Goal: Obtain resource: Download file/media

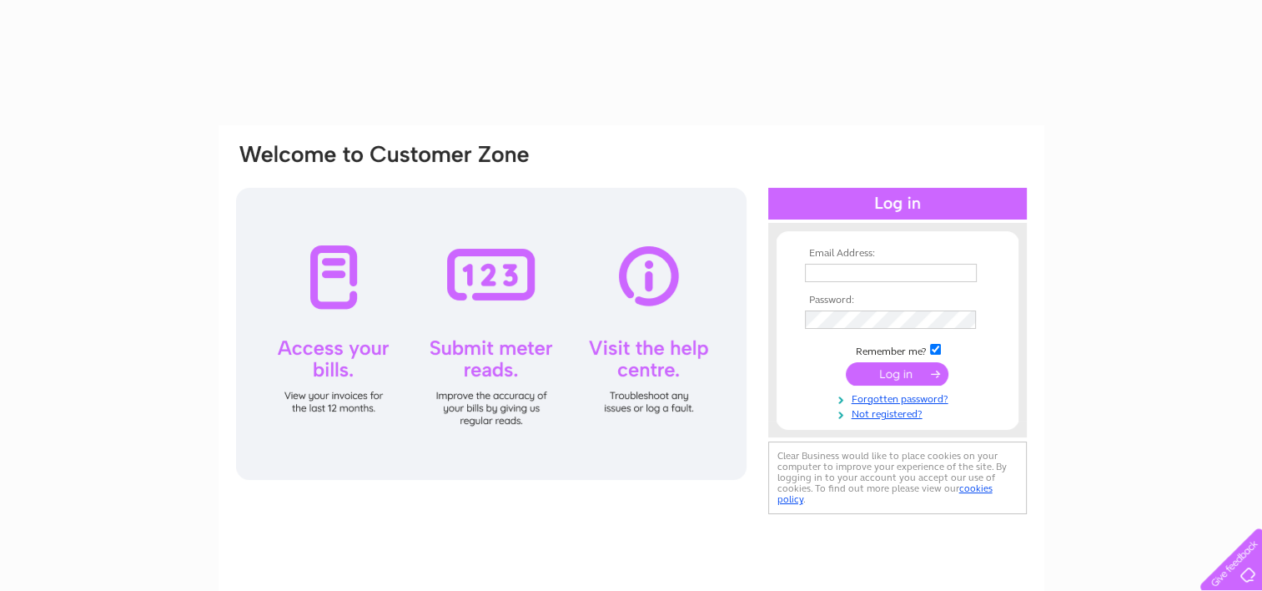
type input "joann@excelestateagents.co.uk"
click at [892, 377] on input "submit" at bounding box center [897, 373] width 103 height 23
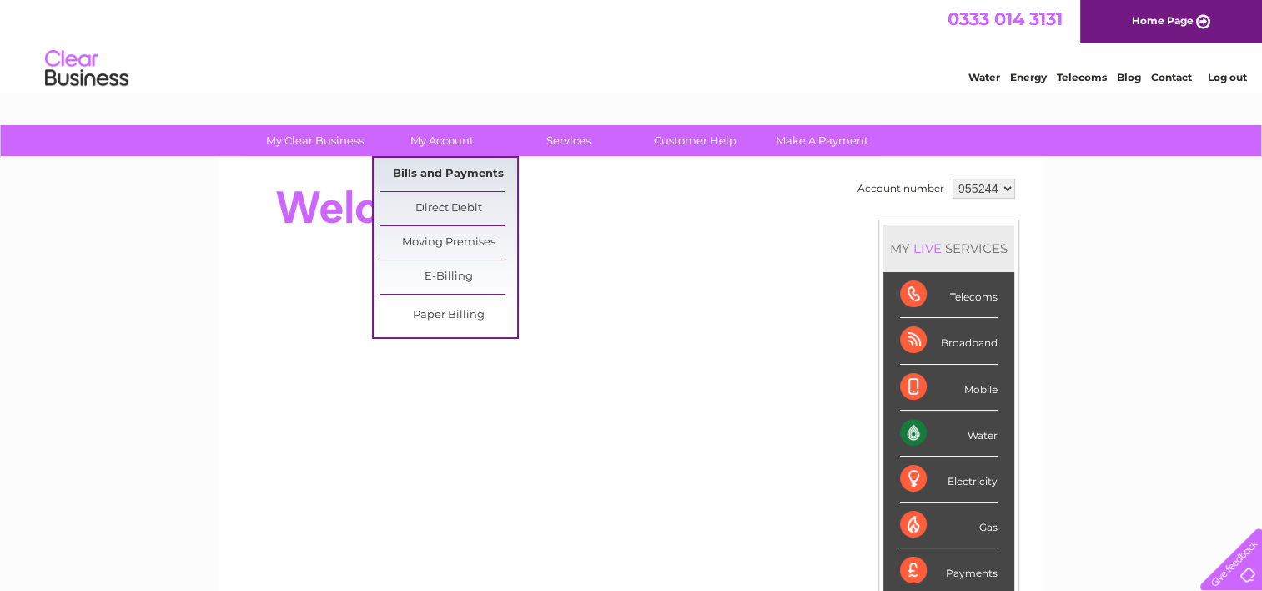
click at [443, 170] on link "Bills and Payments" at bounding box center [449, 174] width 138 height 33
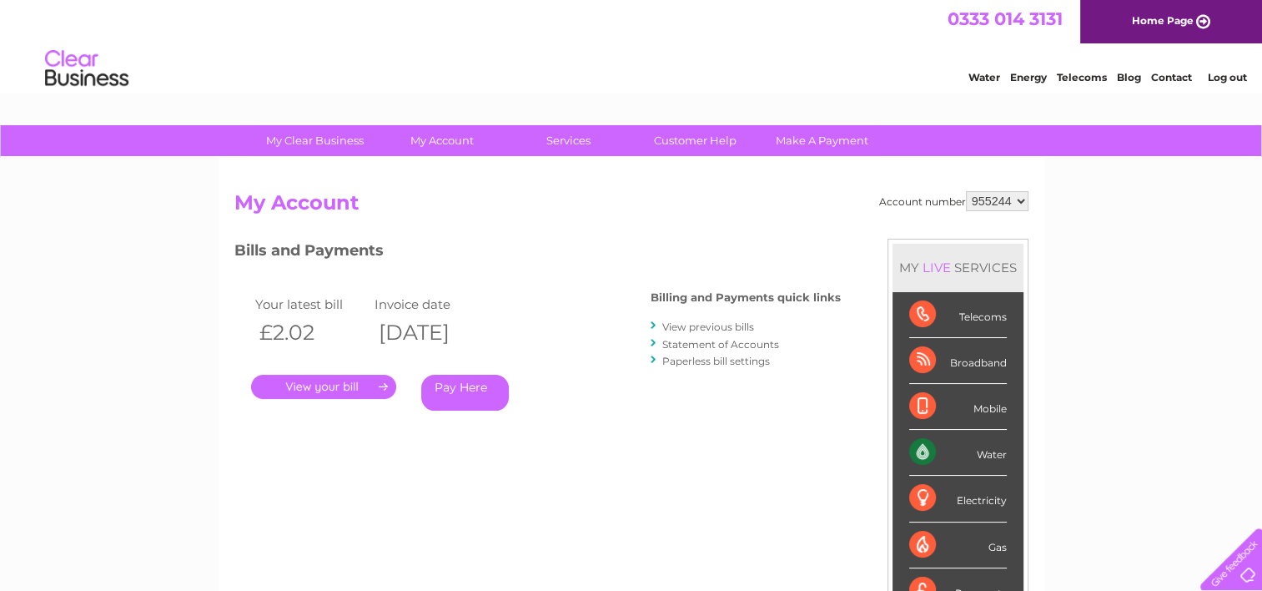
click at [307, 387] on link "." at bounding box center [323, 387] width 145 height 24
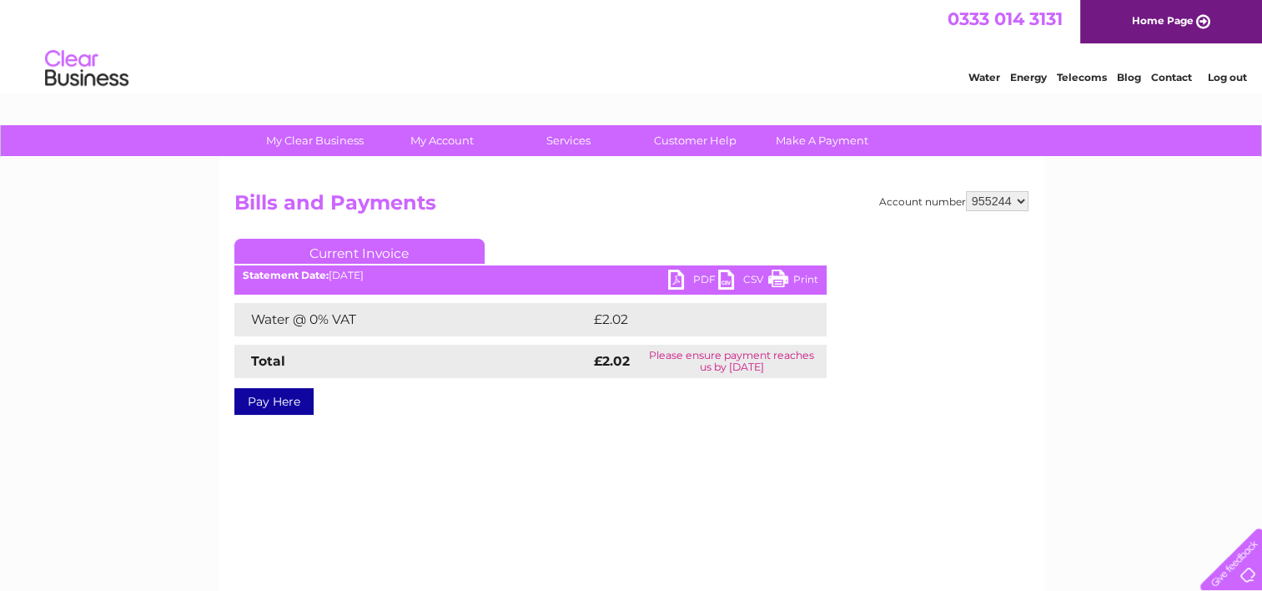
click at [684, 276] on link "PDF" at bounding box center [693, 281] width 50 height 24
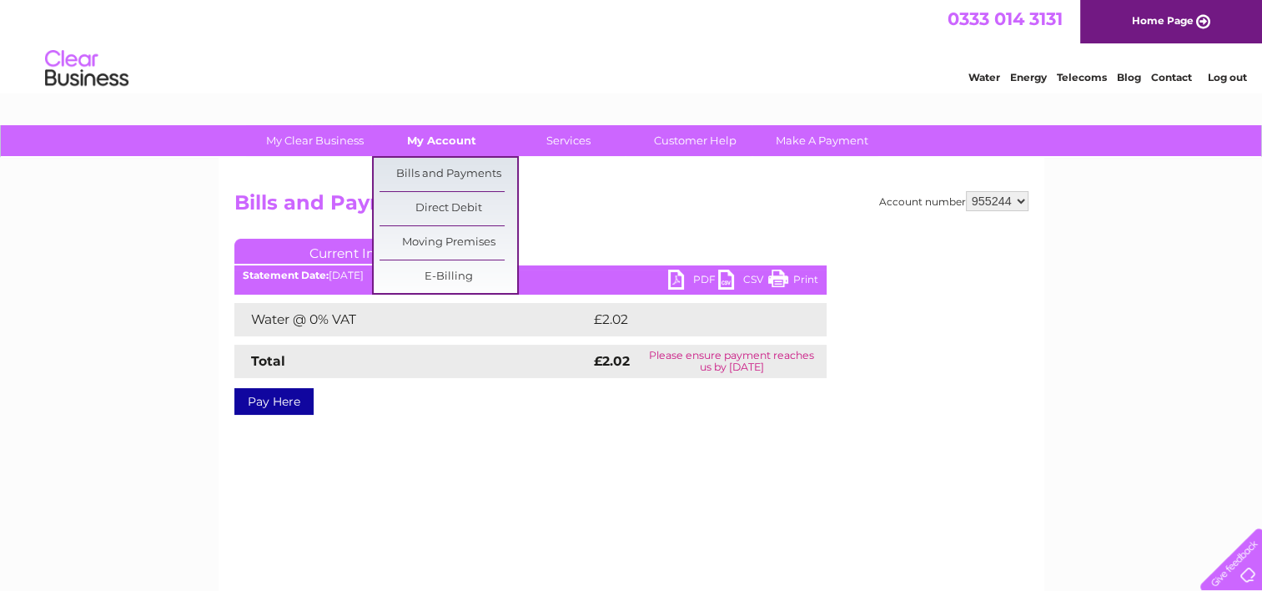
drag, startPoint x: 440, startPoint y: 123, endPoint x: 440, endPoint y: 137, distance: 13.3
click at [440, 137] on link "My Account" at bounding box center [442, 140] width 138 height 31
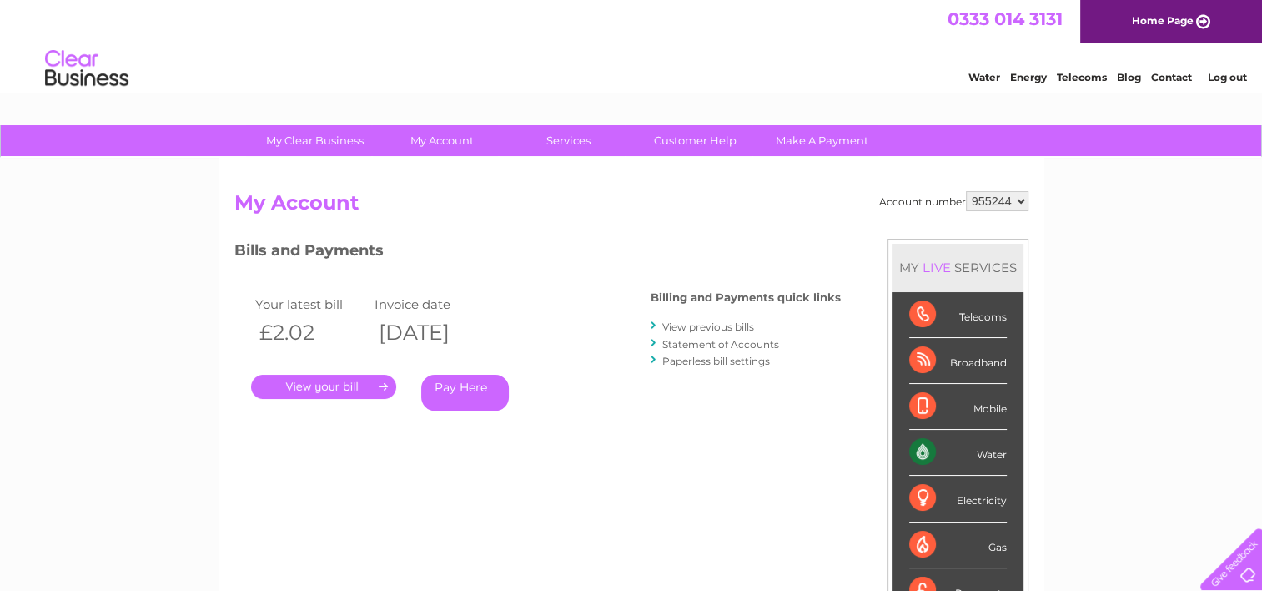
click at [1007, 205] on select "955244 974701 993662" at bounding box center [997, 201] width 63 height 20
select select "974701"
click at [966, 191] on select "955244 974701 993662" at bounding box center [997, 201] width 63 height 20
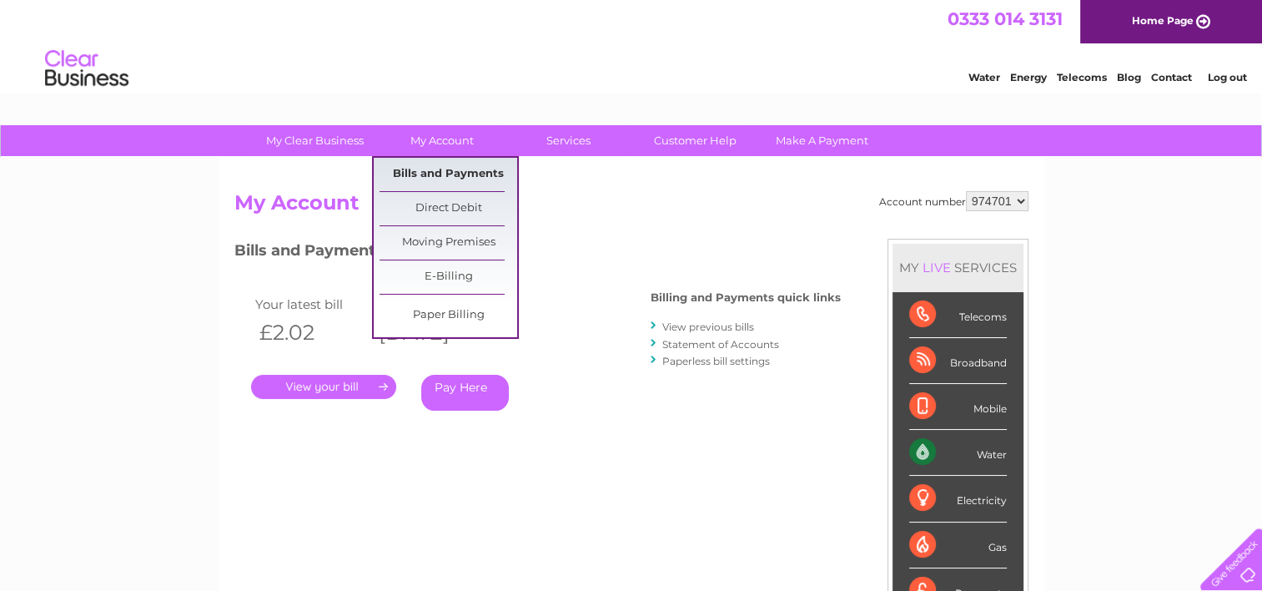
click at [439, 176] on link "Bills and Payments" at bounding box center [449, 174] width 138 height 33
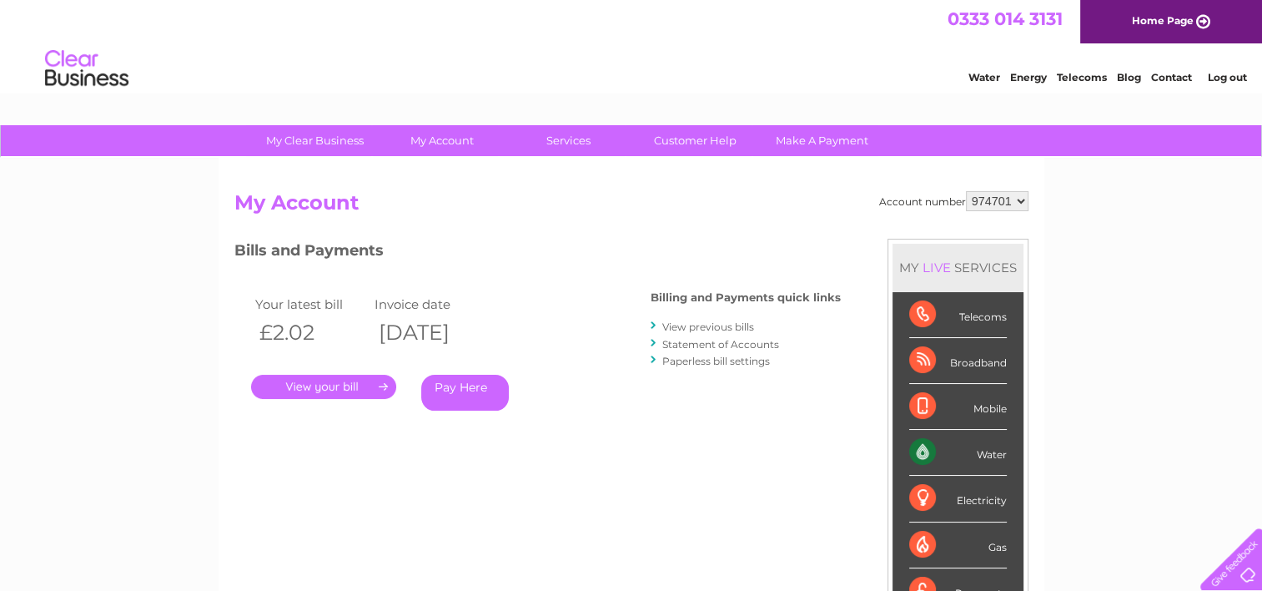
click at [347, 389] on link "." at bounding box center [323, 387] width 145 height 24
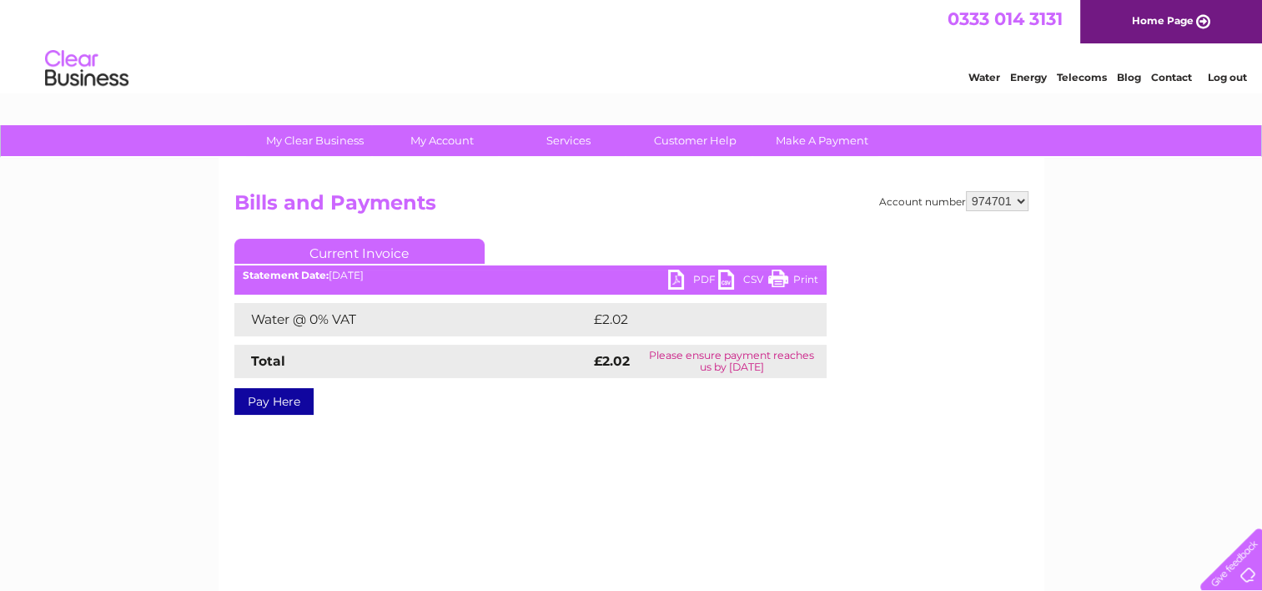
click at [680, 287] on link "PDF" at bounding box center [693, 281] width 50 height 24
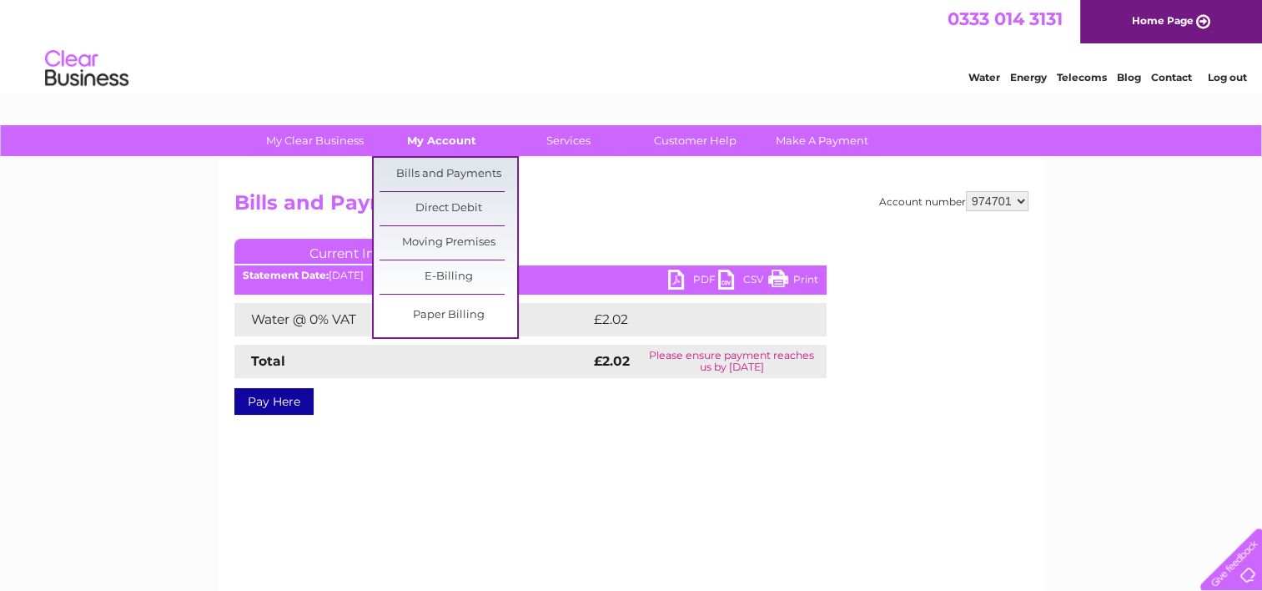
click at [426, 141] on link "My Account" at bounding box center [442, 140] width 138 height 31
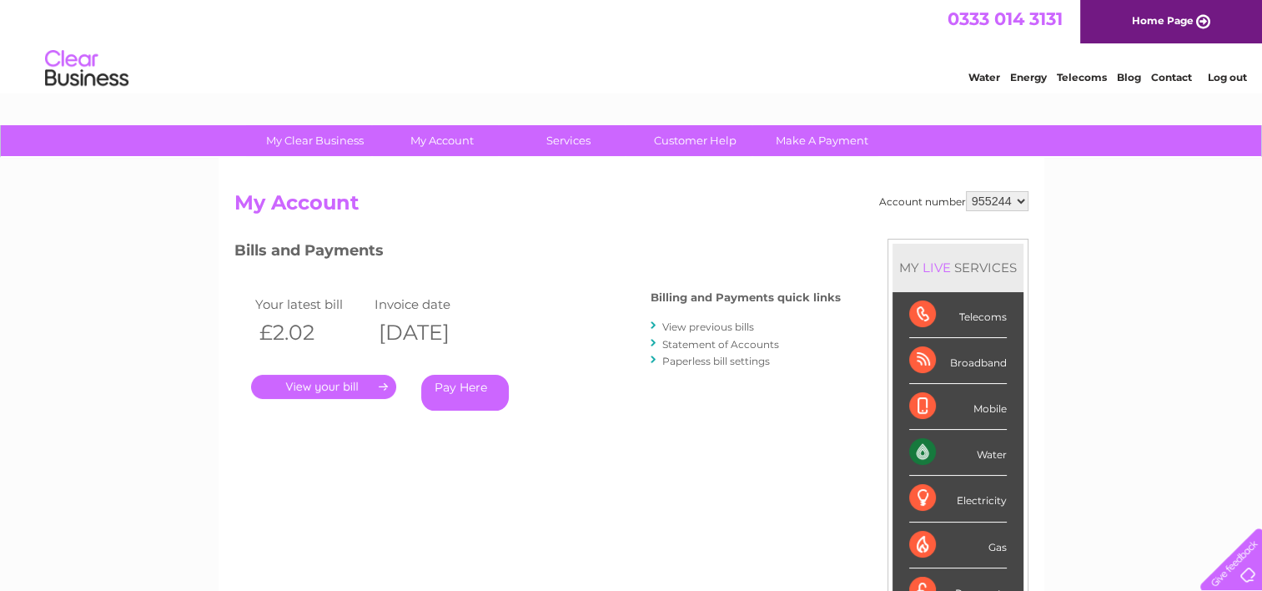
click at [1024, 203] on select "955244 974701 993662" at bounding box center [997, 201] width 63 height 20
select select "993662"
click at [966, 191] on select "955244 974701 993662" at bounding box center [997, 201] width 63 height 20
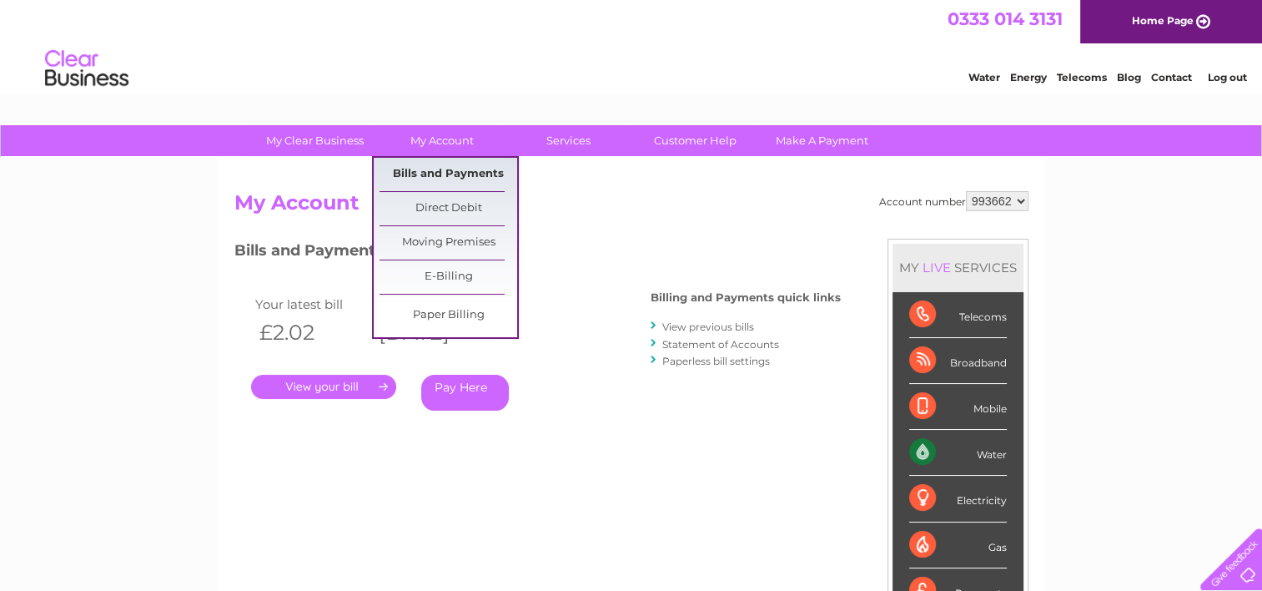
click at [441, 178] on link "Bills and Payments" at bounding box center [449, 174] width 138 height 33
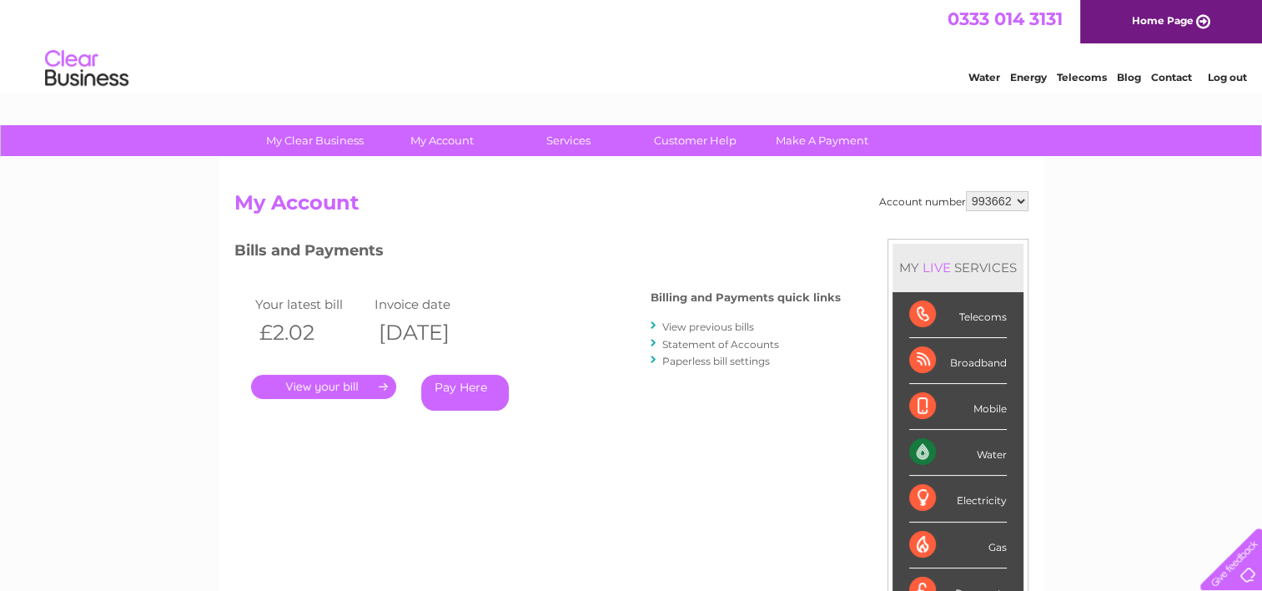
click at [343, 387] on link "." at bounding box center [323, 387] width 145 height 24
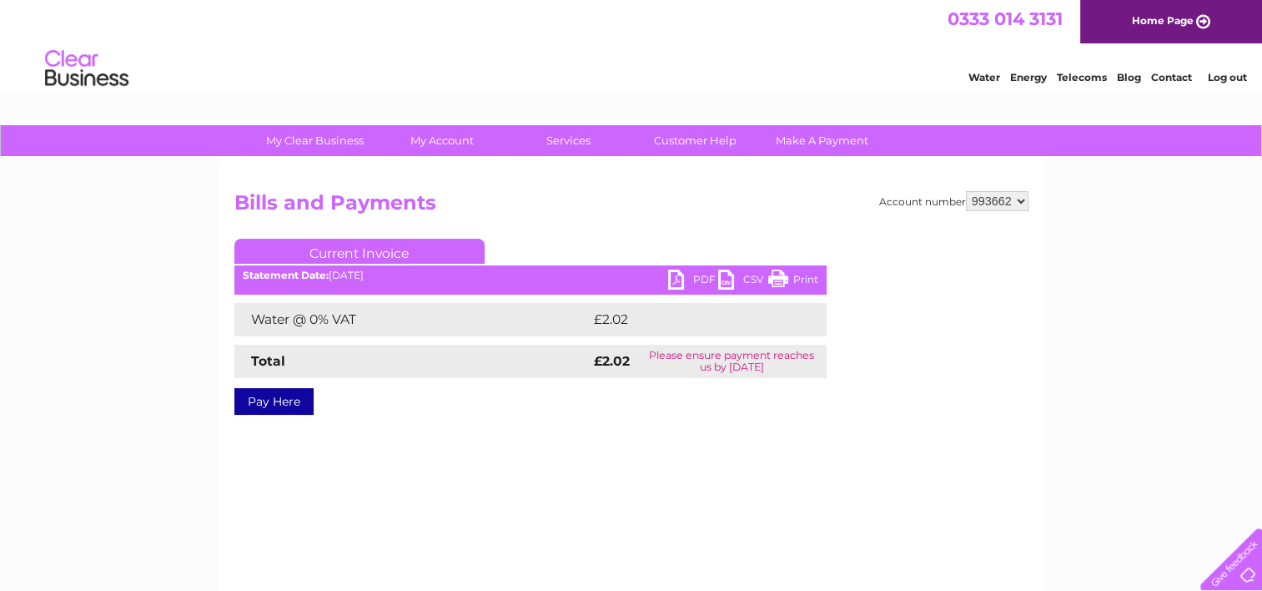
click at [680, 278] on link "PDF" at bounding box center [693, 281] width 50 height 24
